Goal: Find specific page/section: Find specific page/section

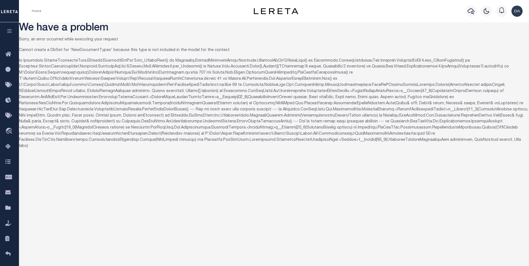
click at [202, 50] on p "Cannot create a DbSet for 'NewDocumentTypes' because this type is not included …" at bounding box center [274, 50] width 510 height 6
